Goal: Communication & Community: Answer question/provide support

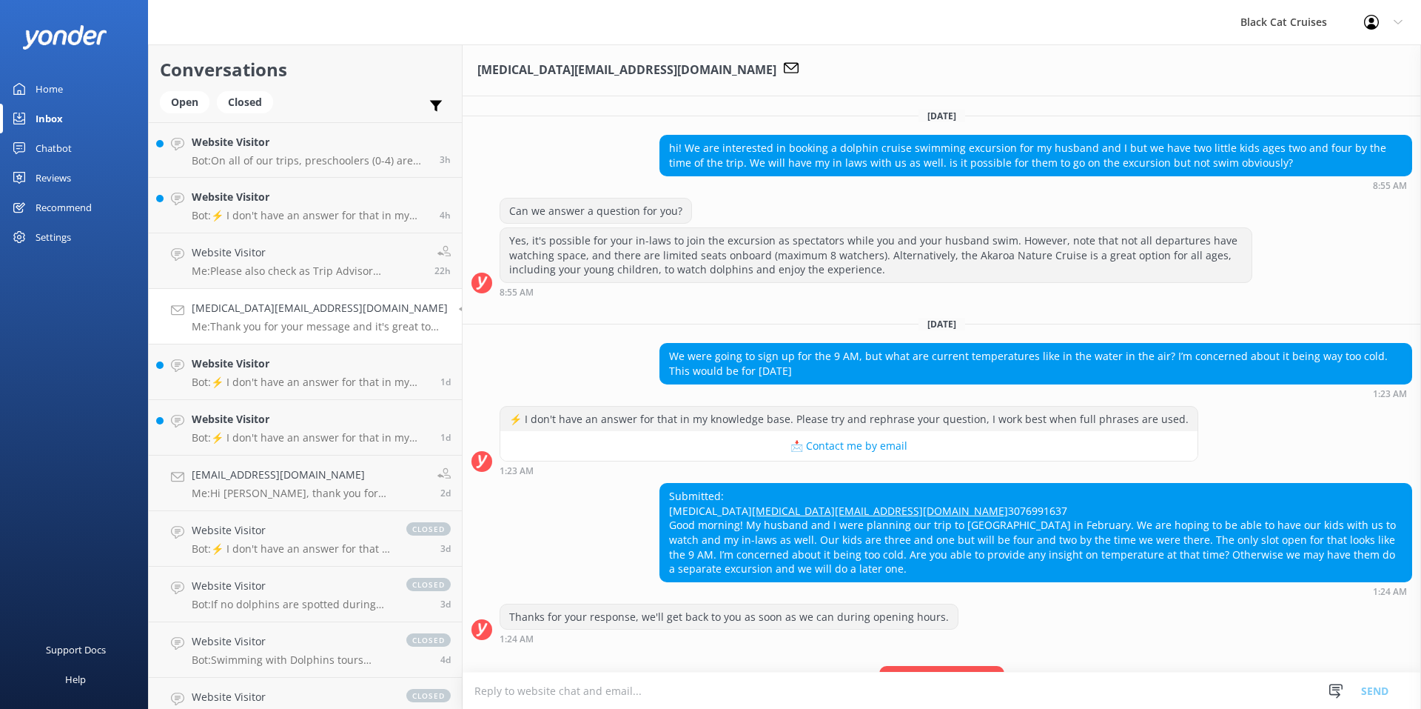
scroll to position [195, 0]
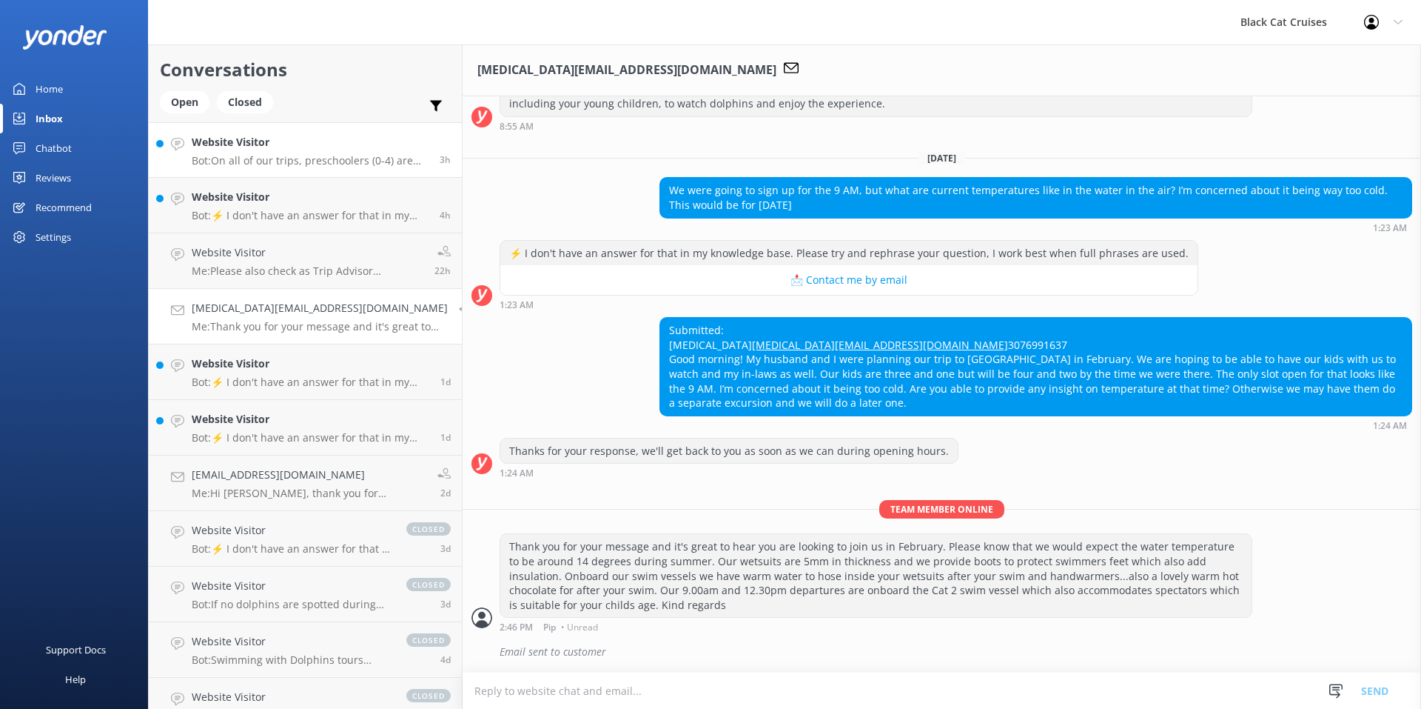
click at [286, 157] on p "Bot: On all of our trips, preschoolers (0-4) are free." at bounding box center [310, 160] width 237 height 13
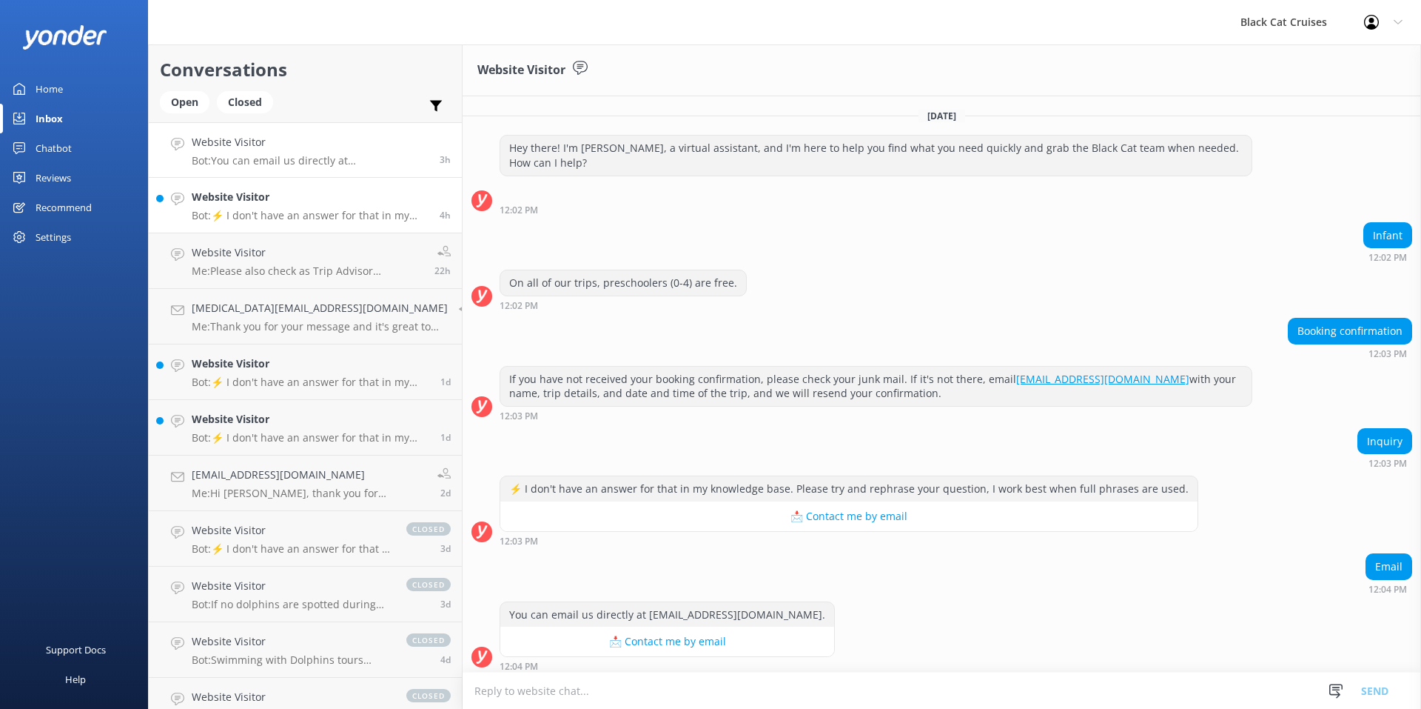
click at [275, 203] on h4 "Website Visitor" at bounding box center [310, 197] width 237 height 16
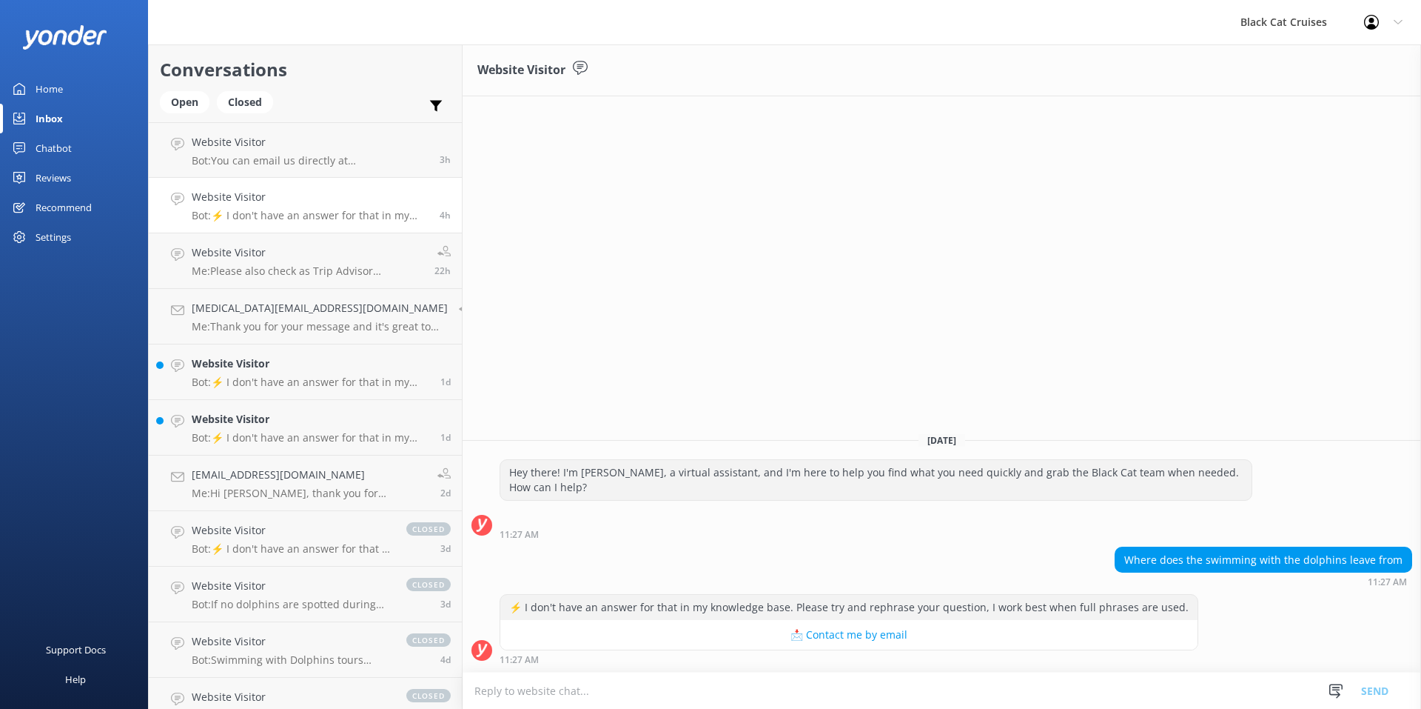
click at [1000, 698] on textarea at bounding box center [942, 690] width 959 height 36
click at [780, 685] on textarea at bounding box center [942, 690] width 959 height 36
type textarea "S"
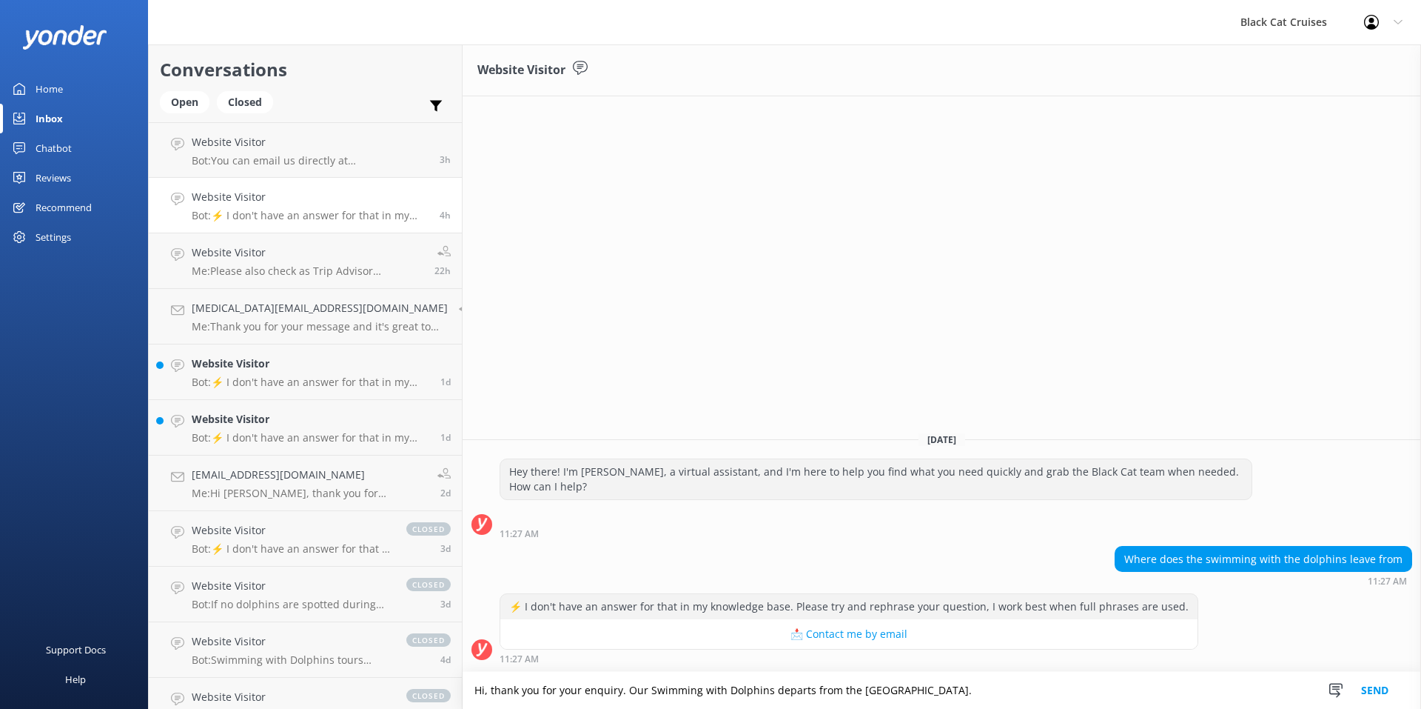
type textarea "Hi, thank you for your enquiry. Our Swimming with Dolphins departs from the [GE…"
click at [1381, 686] on button "Send" at bounding box center [1375, 690] width 56 height 37
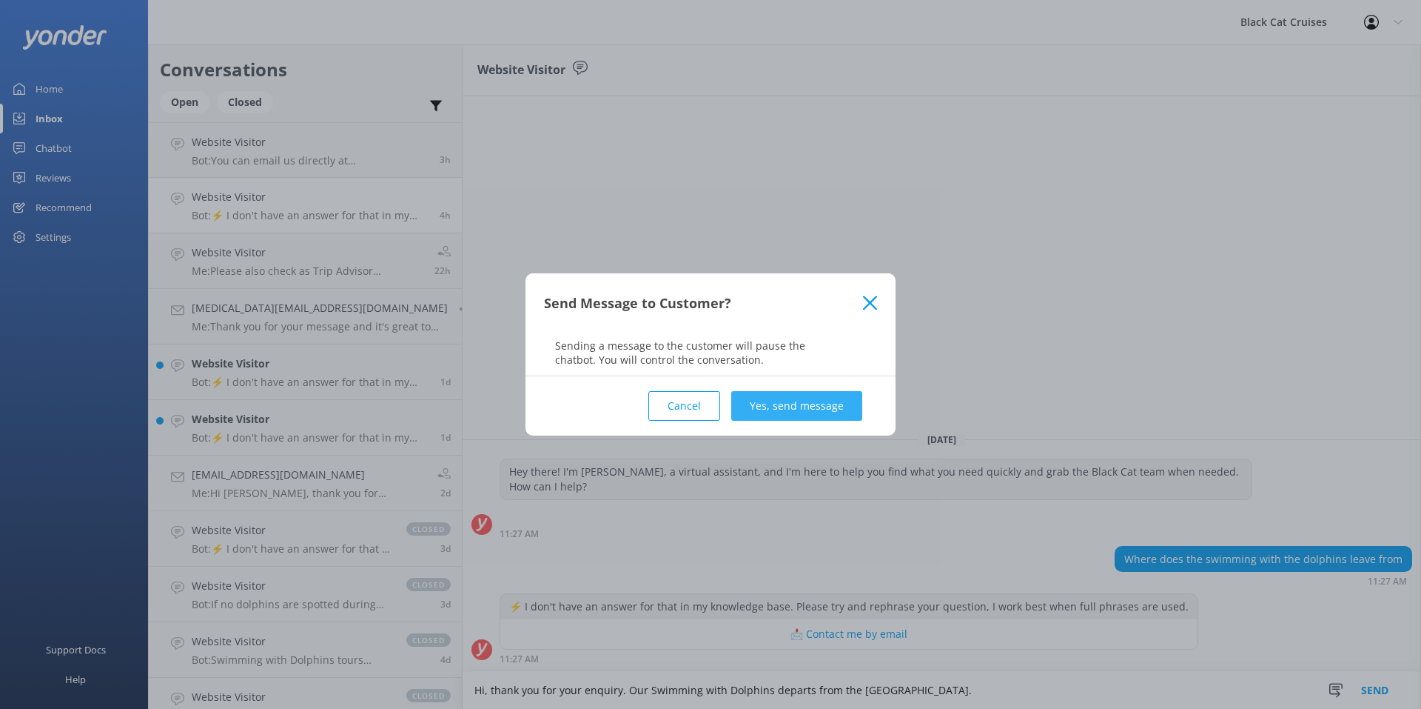
click at [790, 398] on button "Yes, send message" at bounding box center [796, 406] width 131 height 30
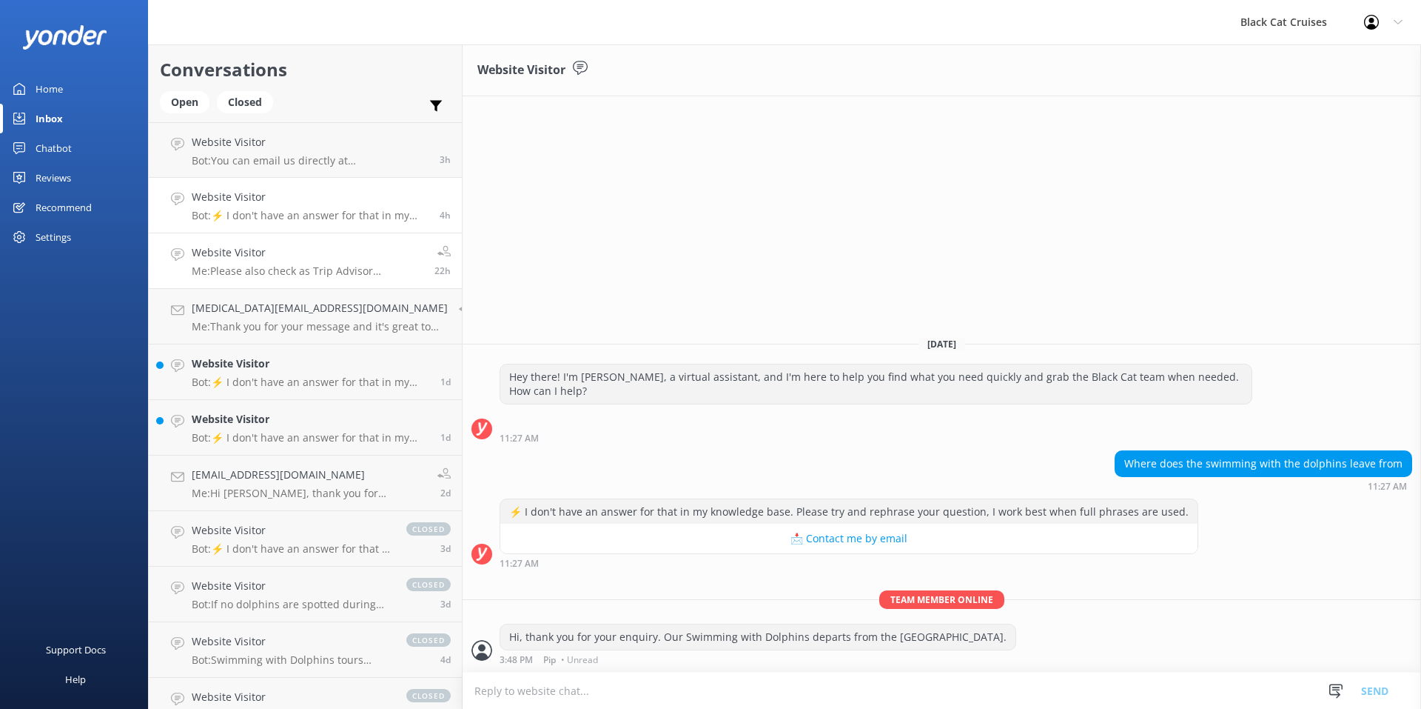
click at [304, 267] on p "Me: Please also check as Trip Advisor advertises in USD" at bounding box center [308, 270] width 232 height 13
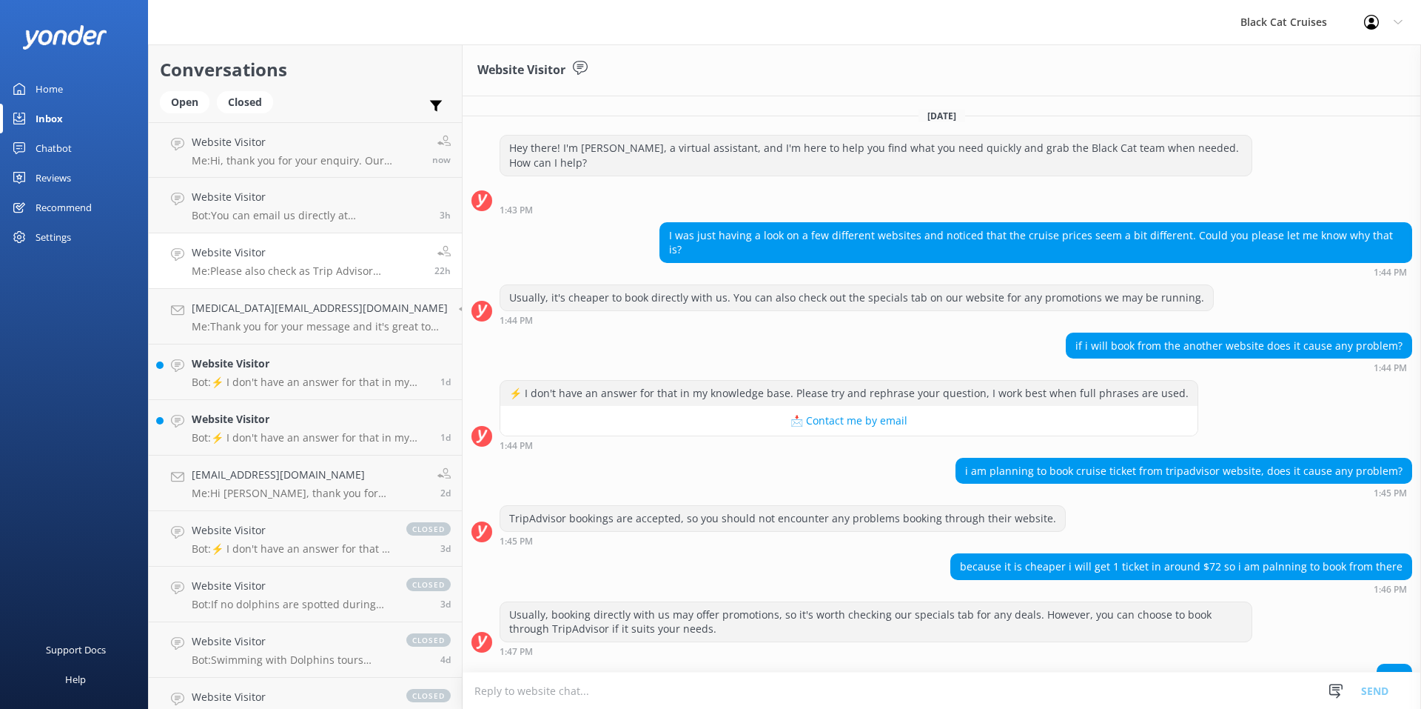
scroll to position [154, 0]
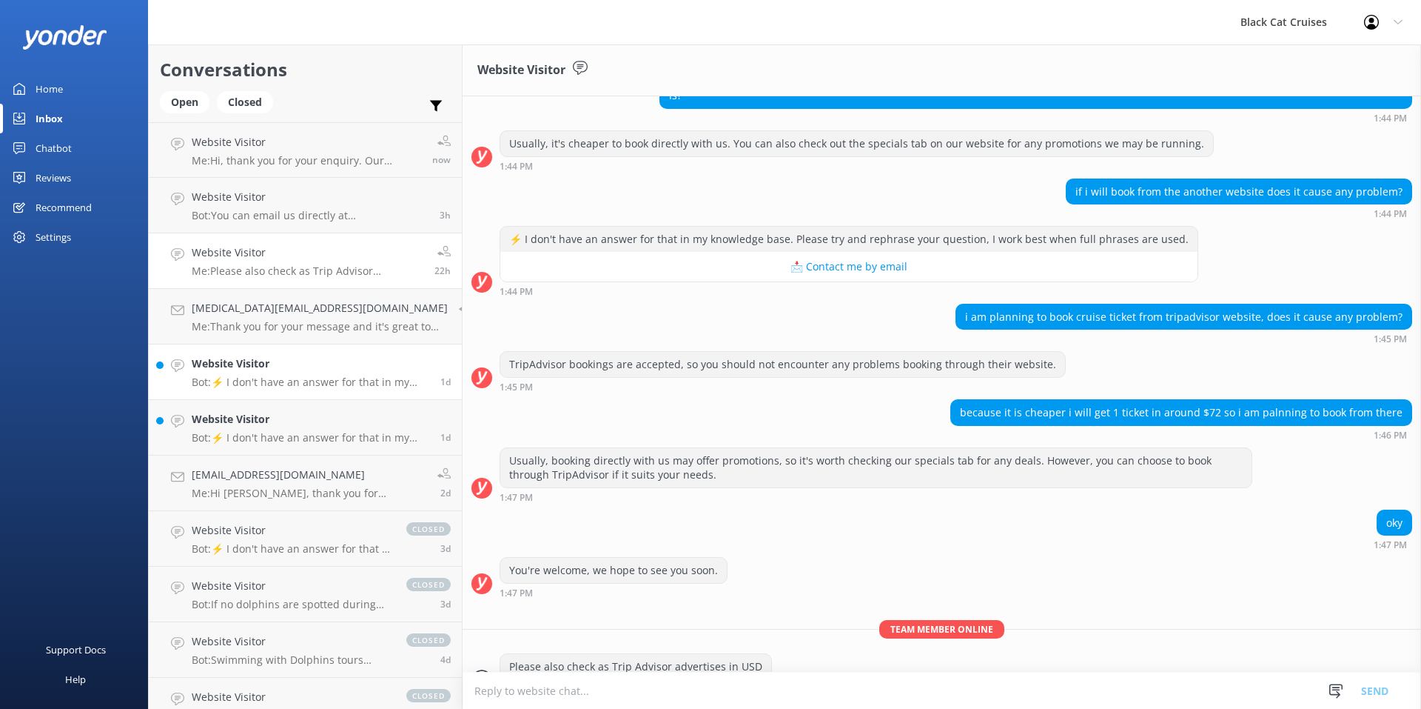
click at [273, 361] on h4 "Website Visitor" at bounding box center [311, 363] width 238 height 16
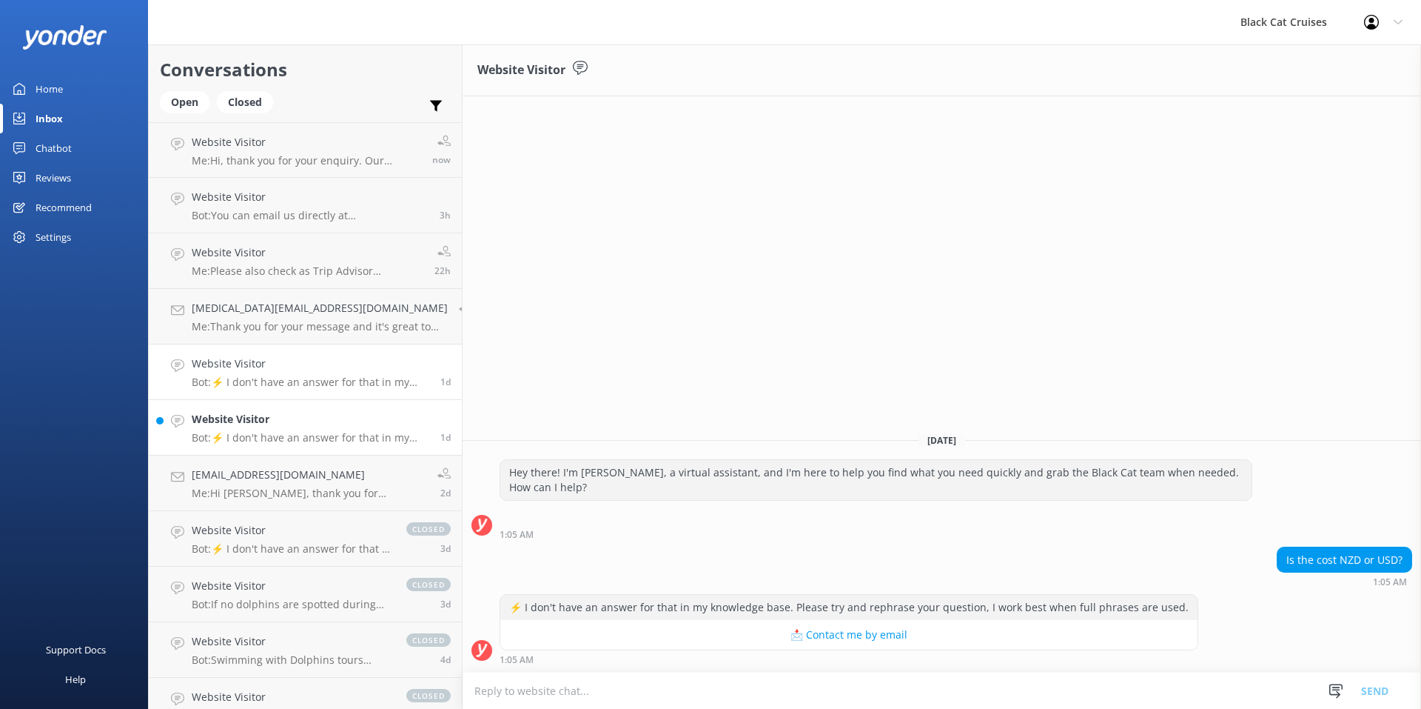
click at [264, 417] on h4 "Website Visitor" at bounding box center [311, 419] width 238 height 16
click at [312, 168] on link "Website Visitor Me: Hi, thank you for your enquiry. Our Swimming with Dolphins …" at bounding box center [305, 150] width 313 height 56
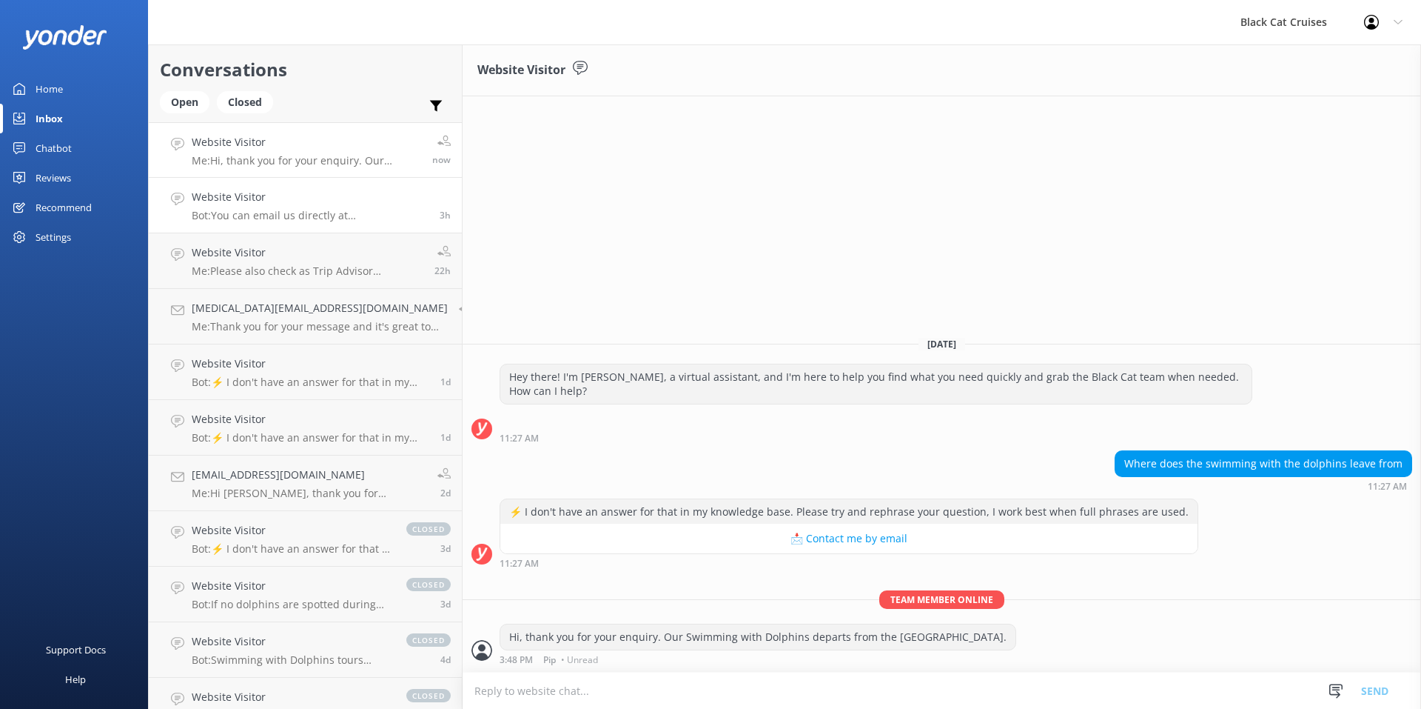
click at [310, 195] on h4 "Website Visitor" at bounding box center [310, 197] width 237 height 16
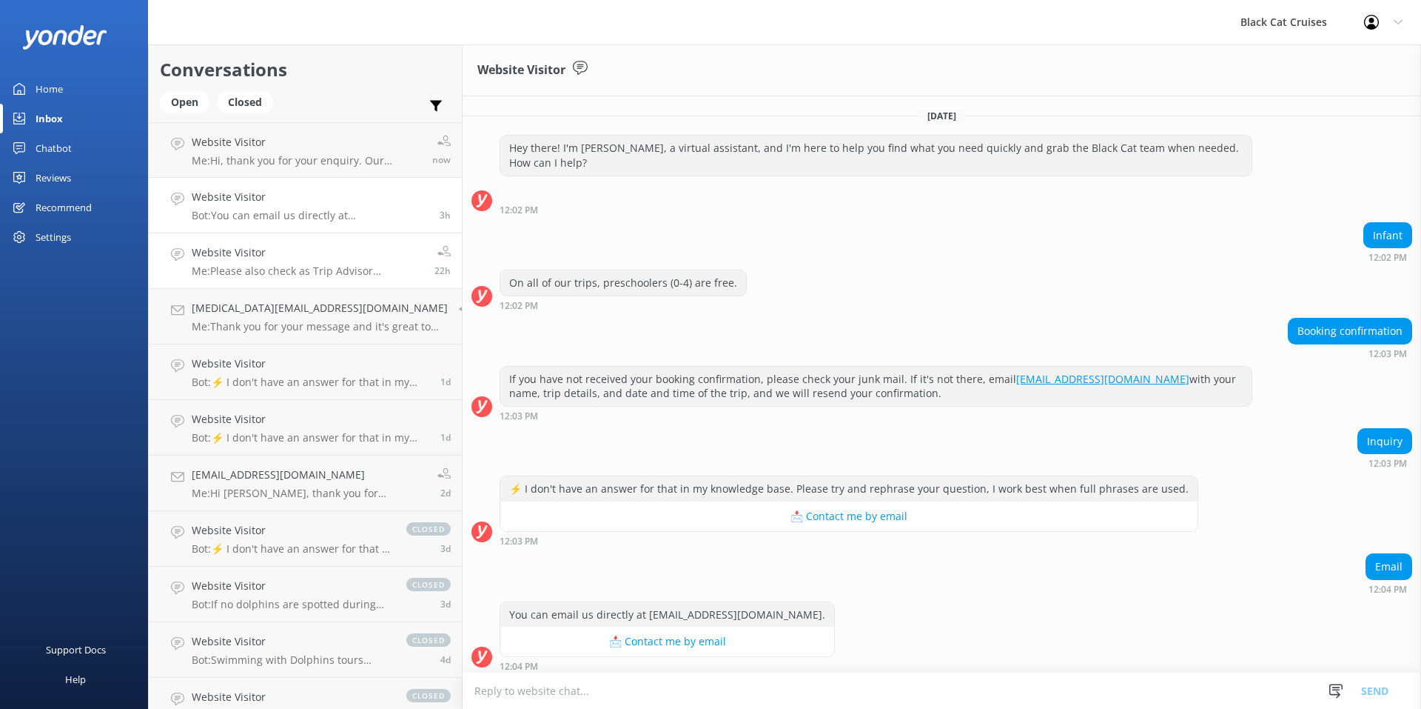
click at [356, 251] on h4 "Website Visitor" at bounding box center [308, 252] width 232 height 16
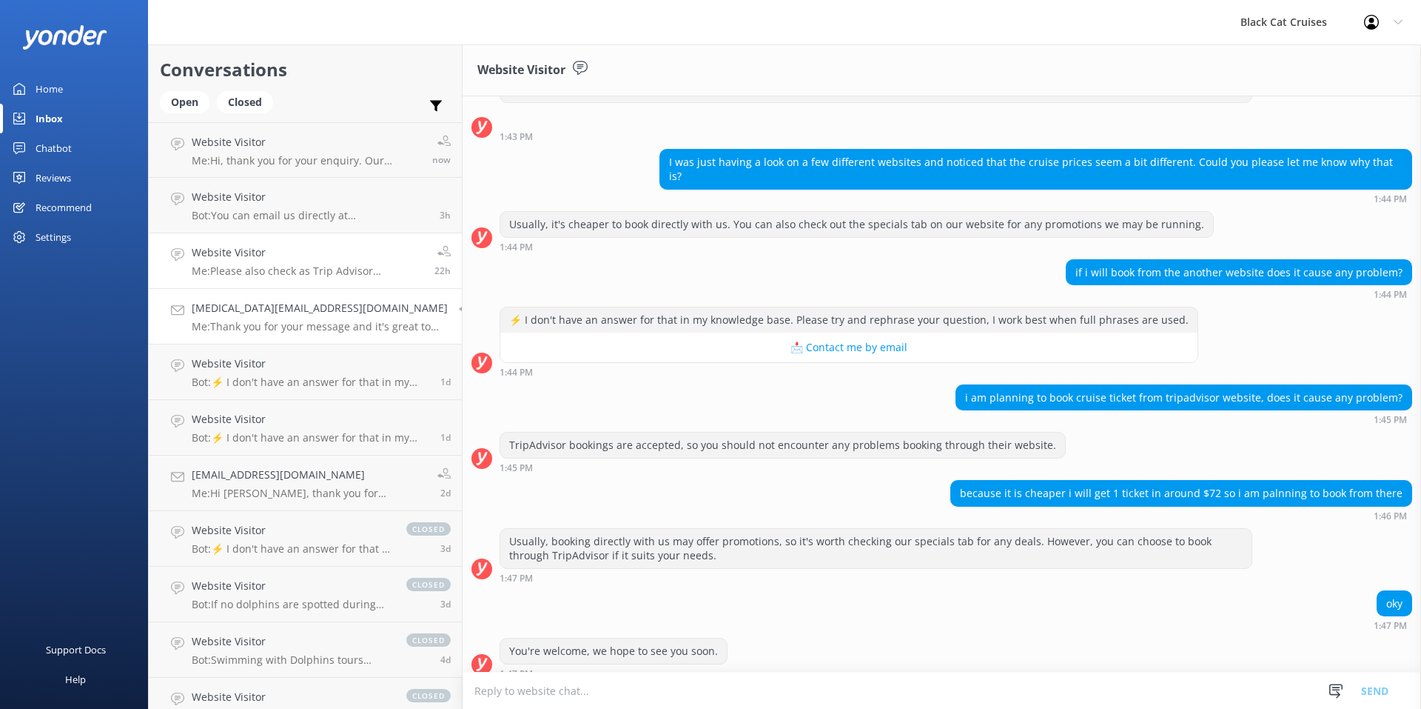
scroll to position [154, 0]
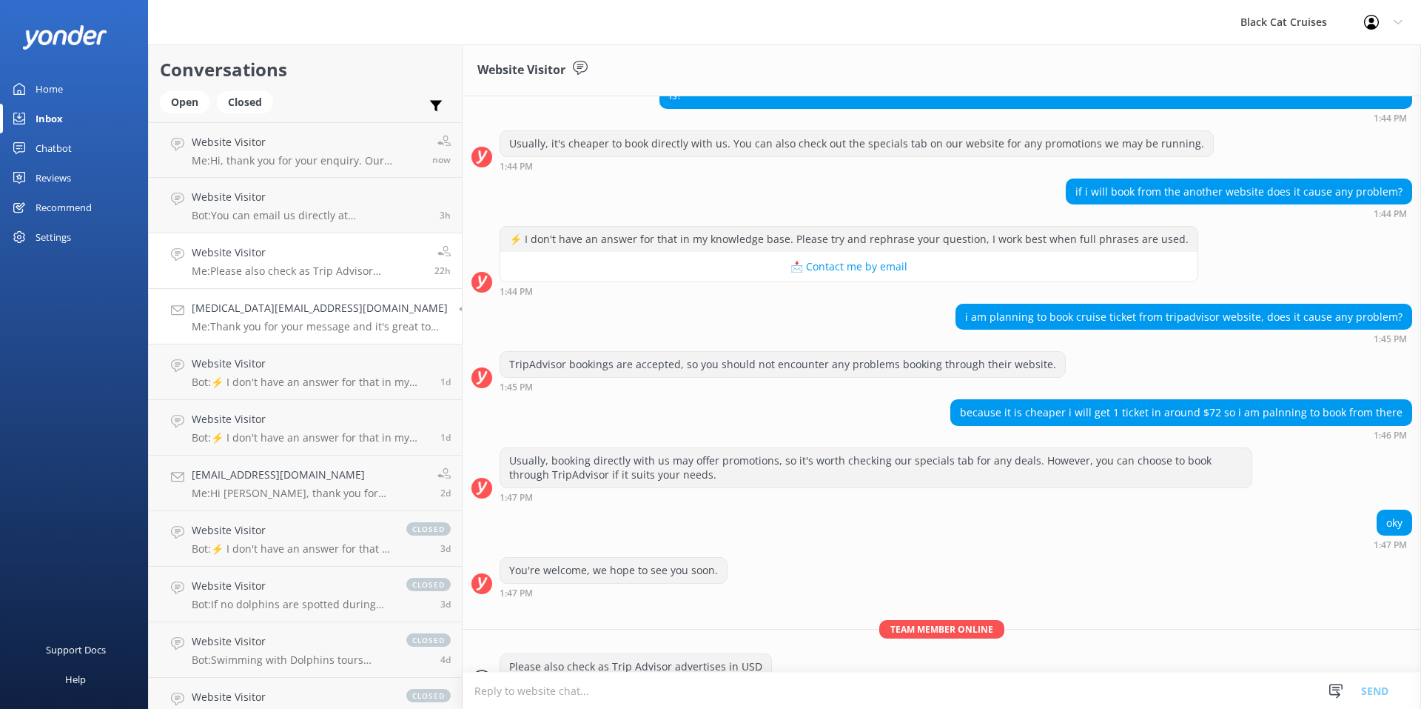
click at [312, 323] on p "Me: Thank you for your message and it's great to hear you are looking to join u…" at bounding box center [320, 326] width 256 height 13
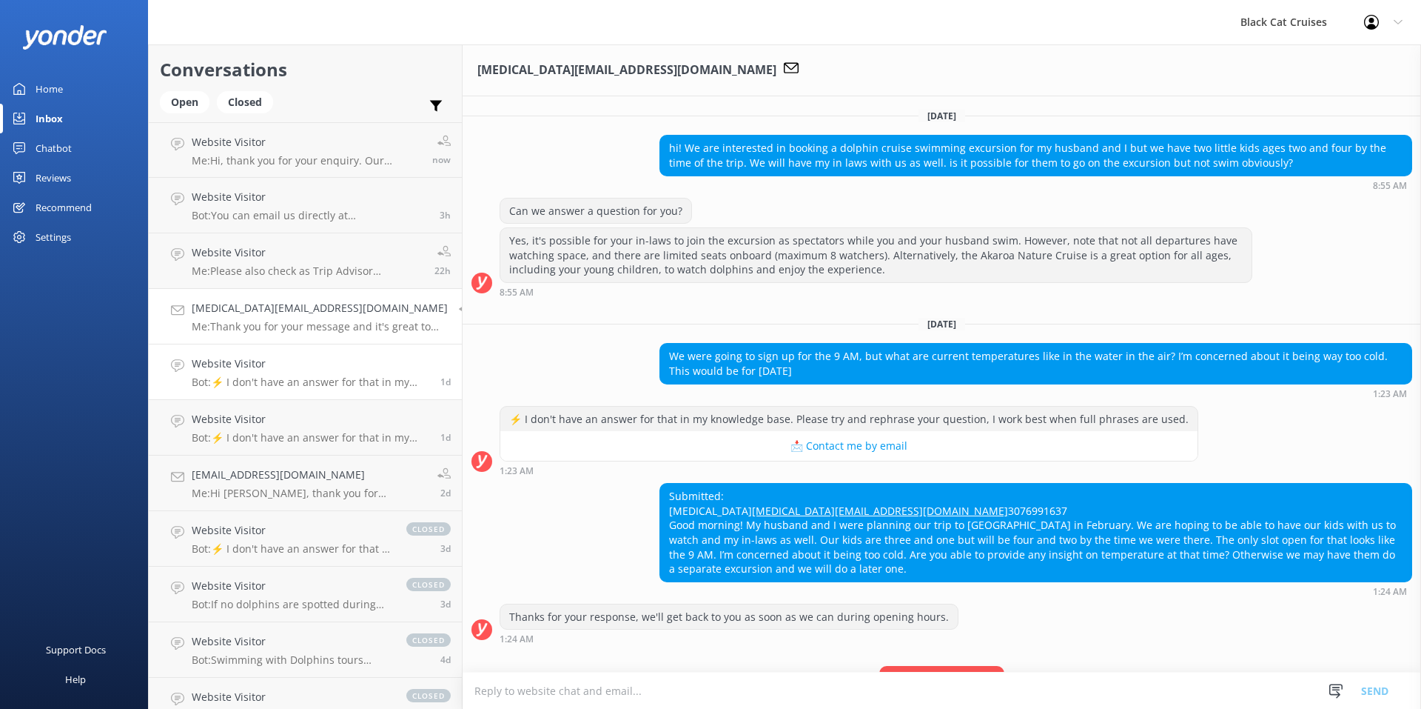
scroll to position [195, 0]
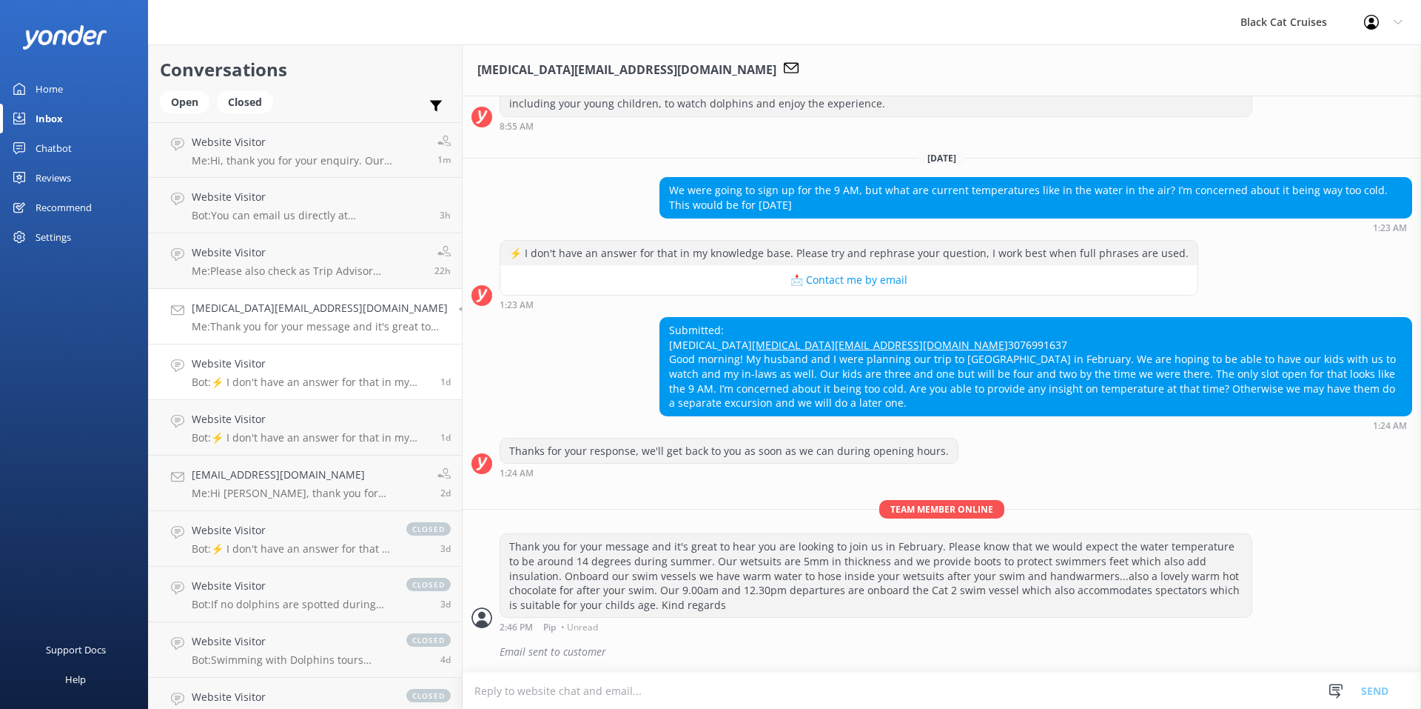
click at [291, 378] on p "Bot: ⚡ I don't have an answer for that in my knowledge base. Please try and rep…" at bounding box center [311, 381] width 238 height 13
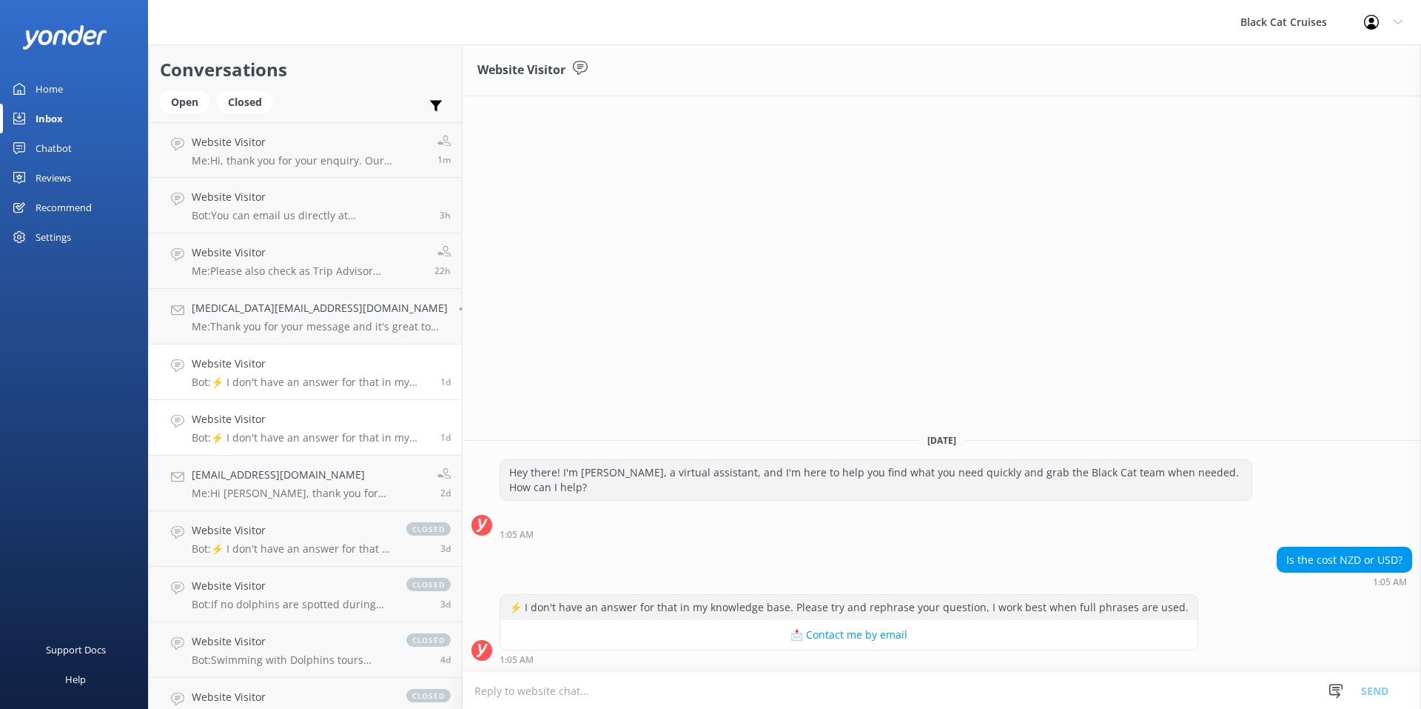
click at [287, 450] on link "Website Visitor Bot: ⚡ I don't have an answer for that in my knowledge base. Pl…" at bounding box center [305, 428] width 313 height 56
